Goal: Transaction & Acquisition: Purchase product/service

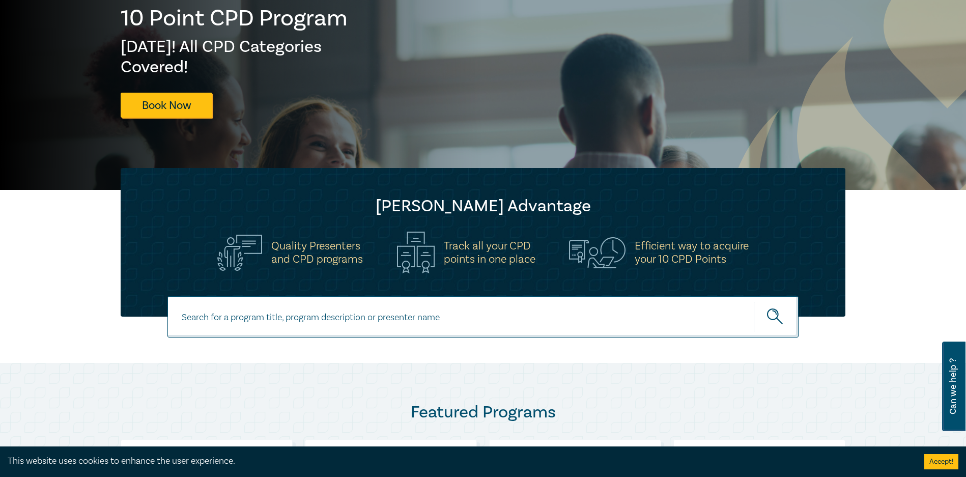
scroll to position [204, 0]
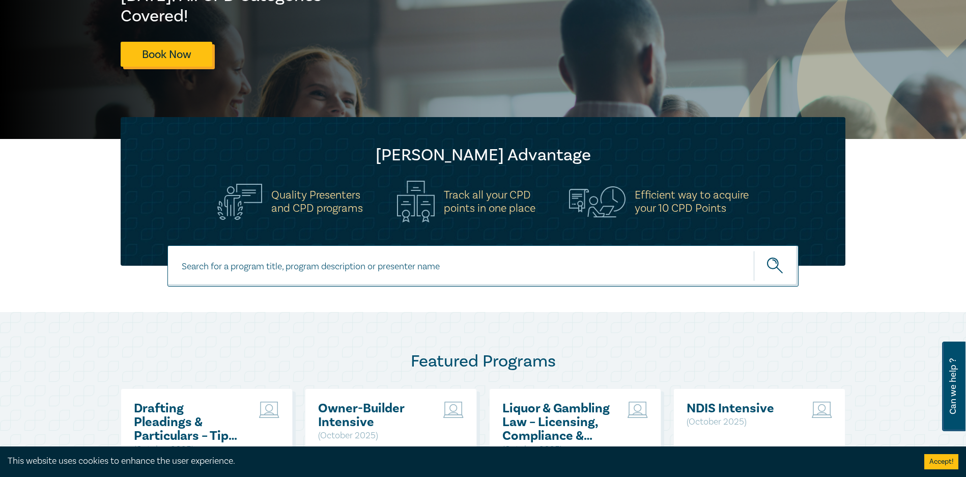
click at [174, 54] on link "Book Now" at bounding box center [167, 54] width 92 height 25
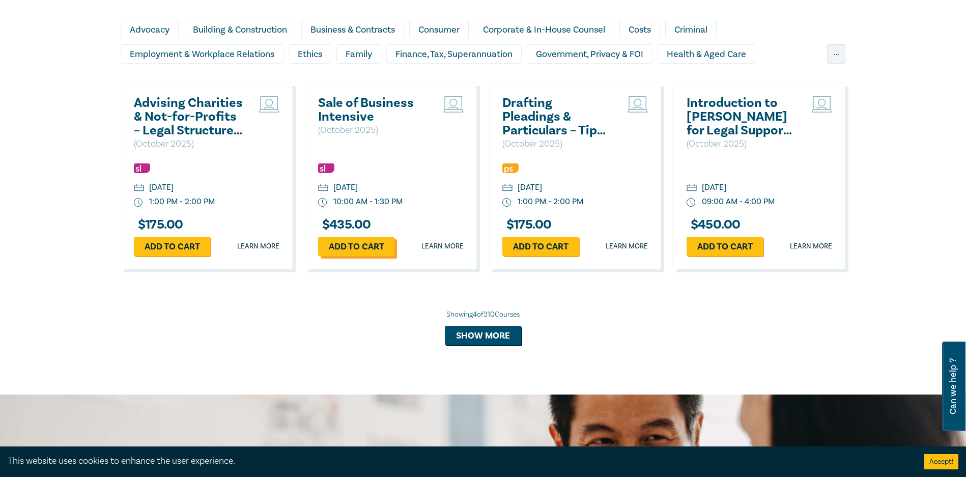
scroll to position [967, 0]
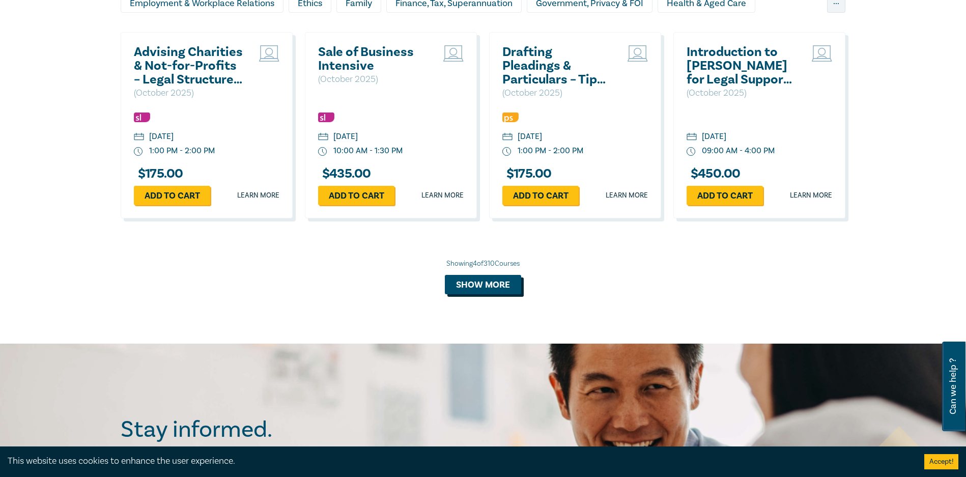
click at [493, 284] on button "Show more" at bounding box center [483, 284] width 76 height 19
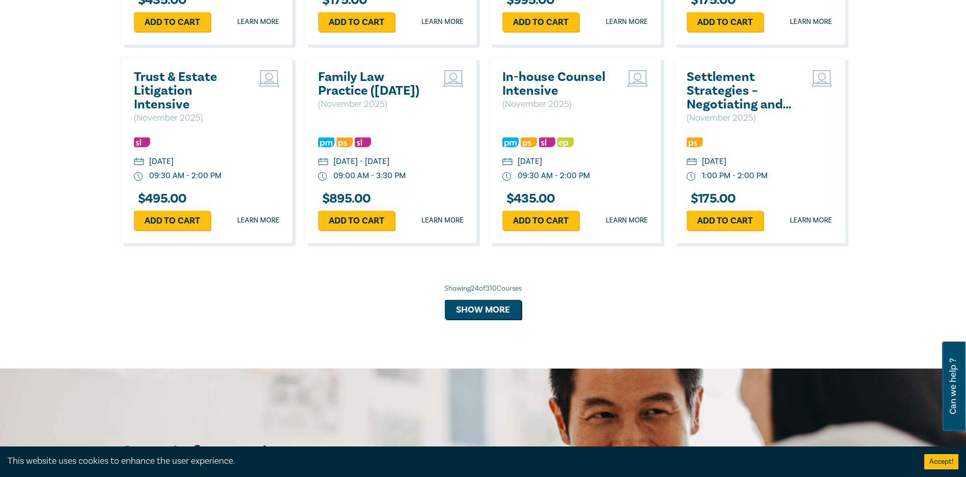
scroll to position [1986, 0]
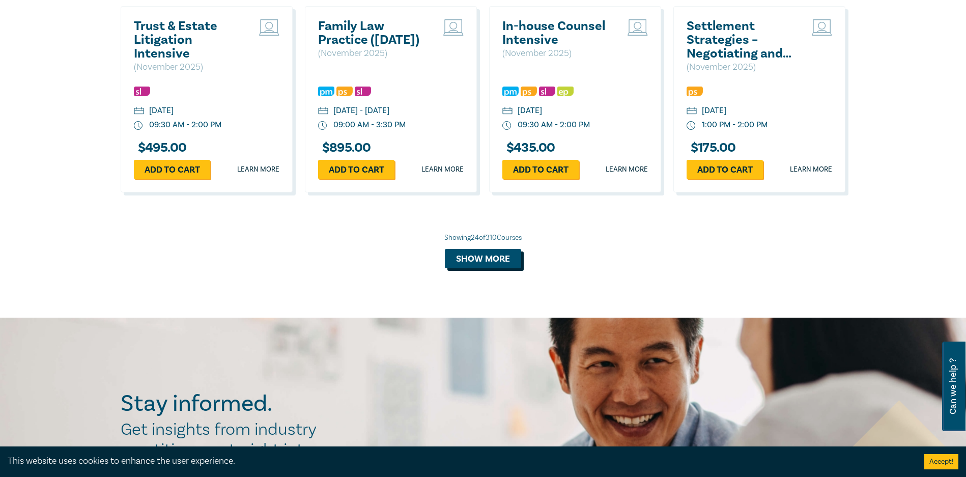
click at [492, 268] on button "Show more" at bounding box center [483, 258] width 76 height 19
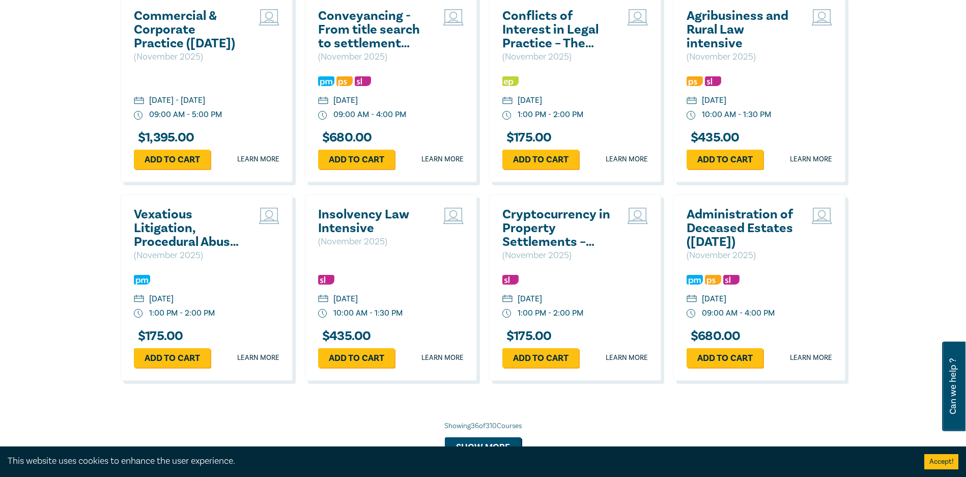
scroll to position [2444, 0]
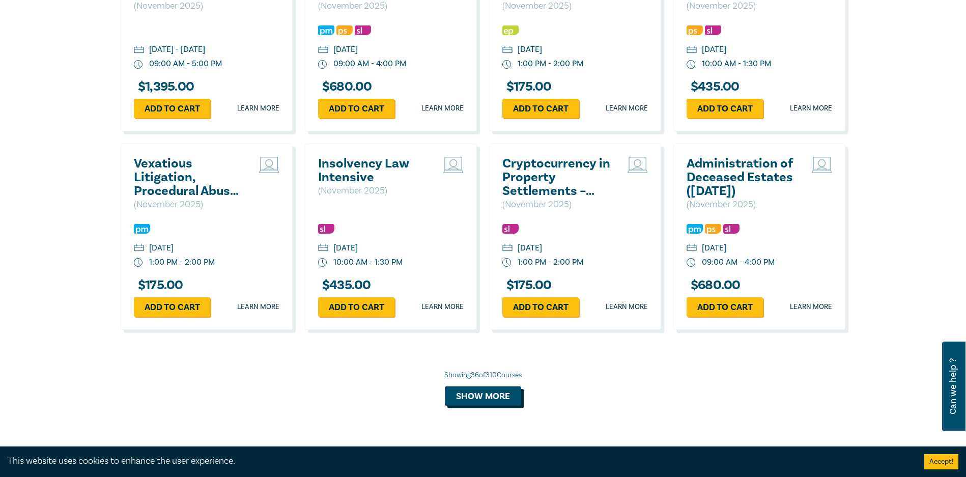
click at [494, 406] on button "Show more" at bounding box center [483, 395] width 76 height 19
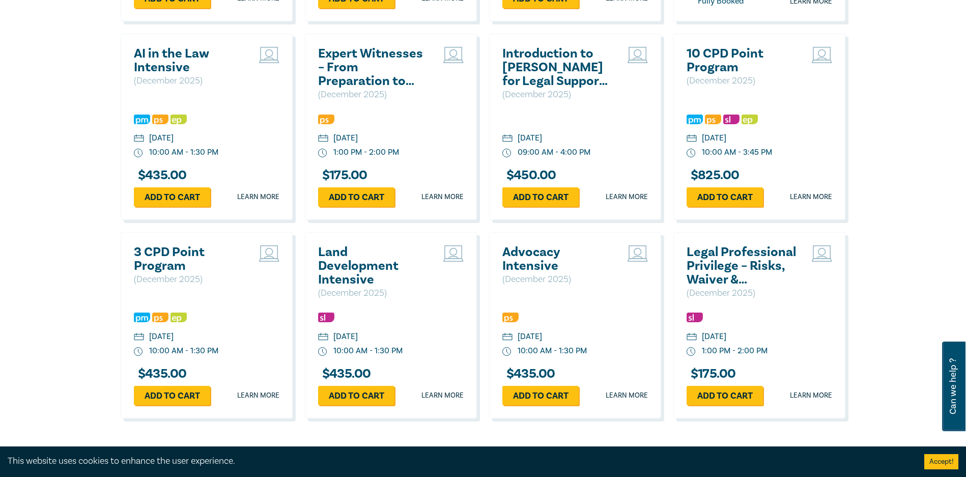
scroll to position [3004, 0]
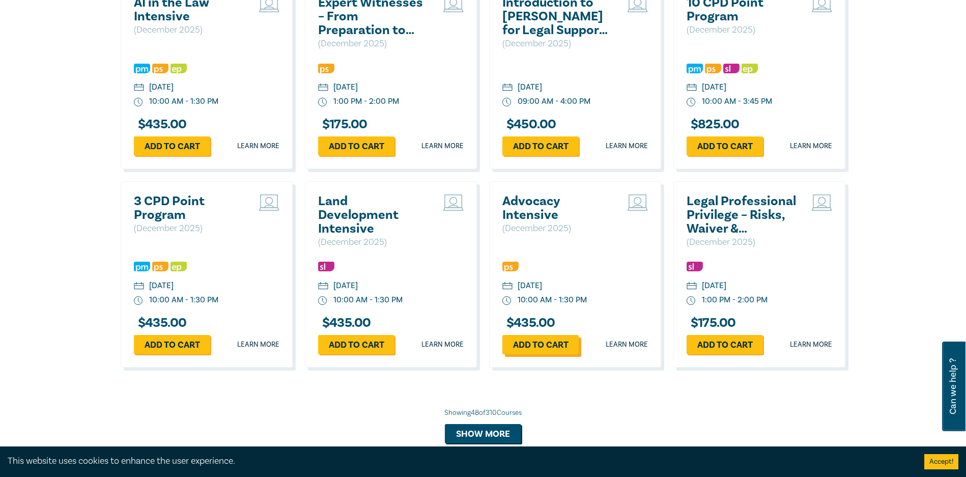
click at [550, 354] on link "Add to cart" at bounding box center [541, 344] width 76 height 19
